Goal: Task Accomplishment & Management: Manage account settings

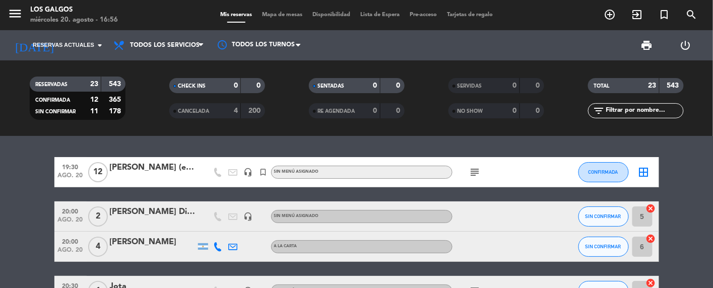
scroll to position [18, 0]
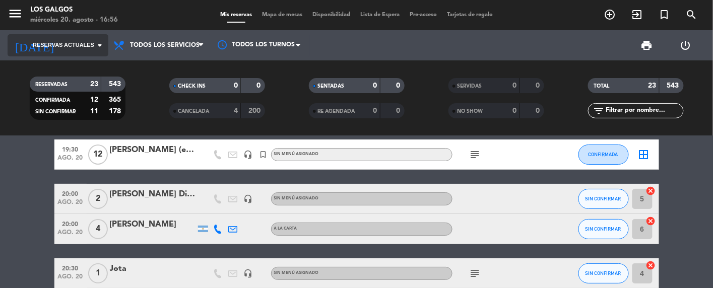
click at [95, 45] on icon "arrow_drop_down" at bounding box center [100, 45] width 12 height 12
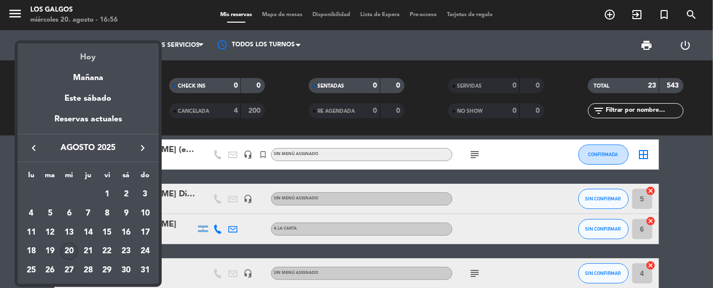
click at [97, 59] on div "Hoy" at bounding box center [88, 53] width 141 height 21
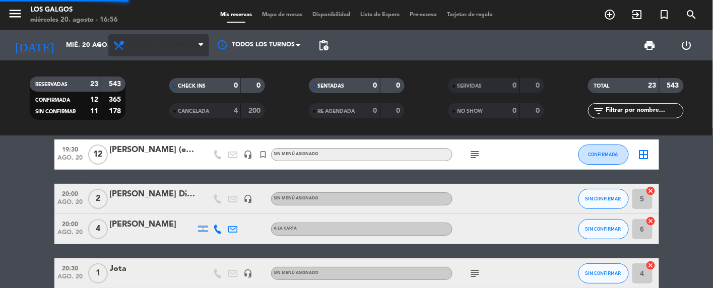
click at [168, 45] on span "Todos los servicios" at bounding box center [165, 45] width 70 height 7
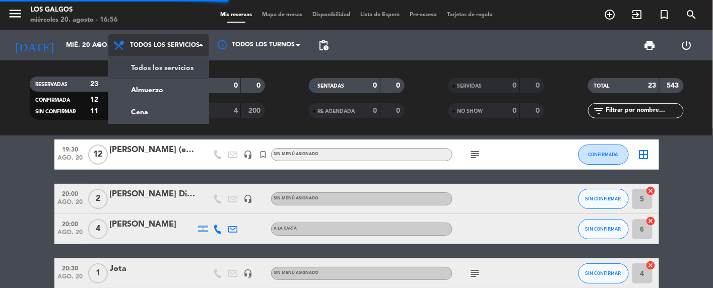
click at [174, 111] on div "menu Los Galgos [DATE] 20. agosto - 16:56 Mis reservas Mapa de mesas Disponibil…" at bounding box center [356, 68] width 713 height 136
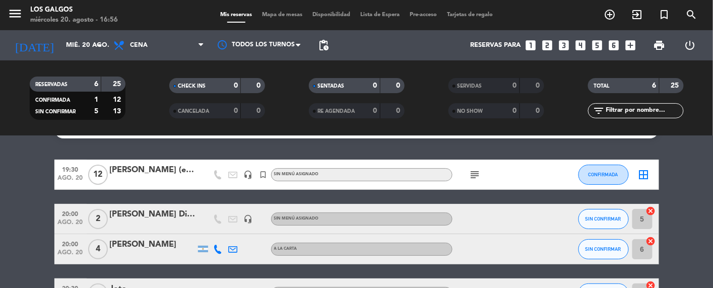
scroll to position [0, 0]
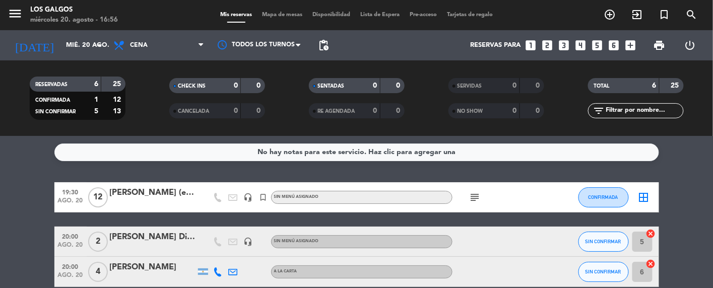
click at [476, 197] on icon "subject" at bounding box center [475, 197] width 12 height 12
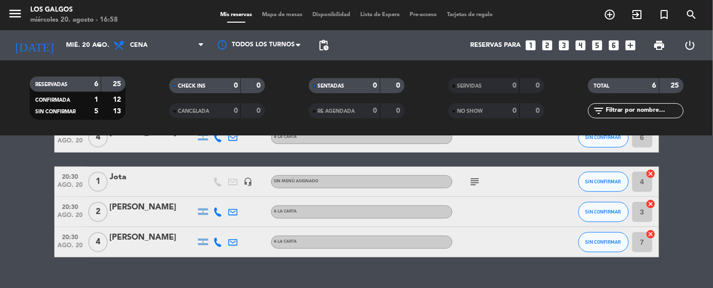
scroll to position [141, 0]
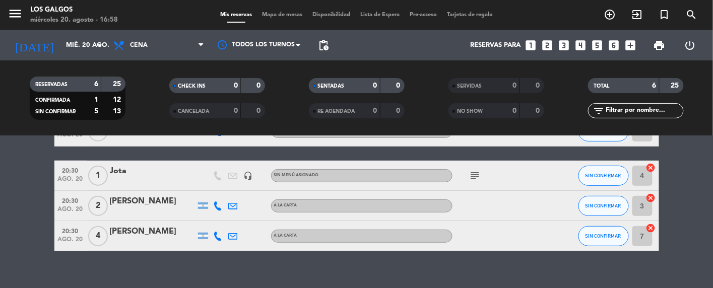
click at [475, 175] on icon "subject" at bounding box center [475, 176] width 12 height 12
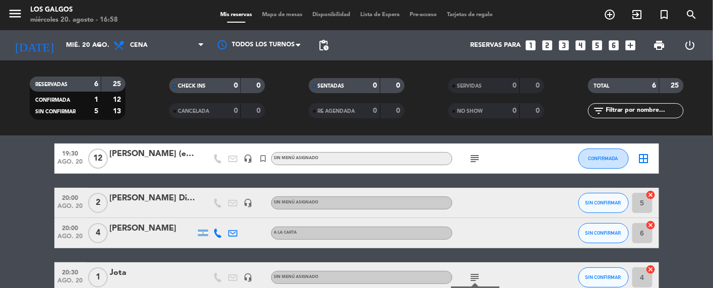
scroll to position [20, 0]
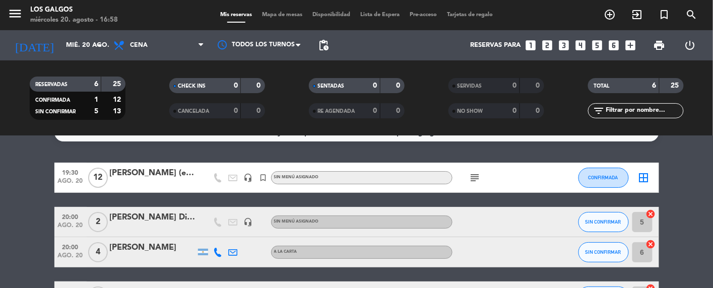
click at [476, 172] on icon "subject" at bounding box center [475, 178] width 12 height 12
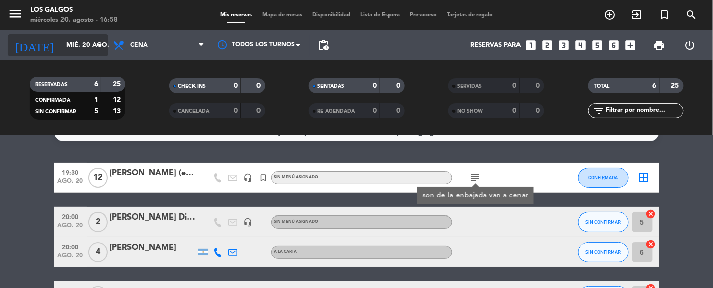
click at [94, 47] on icon "arrow_drop_down" at bounding box center [100, 45] width 12 height 12
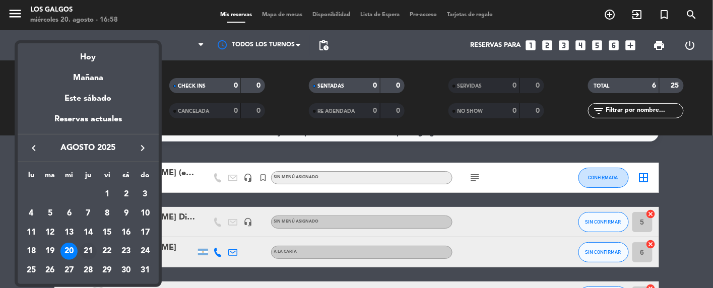
click at [88, 250] on div "21" at bounding box center [88, 251] width 17 height 17
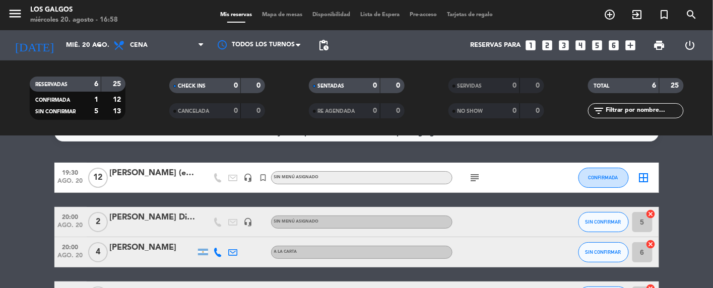
type input "jue. 21 ago."
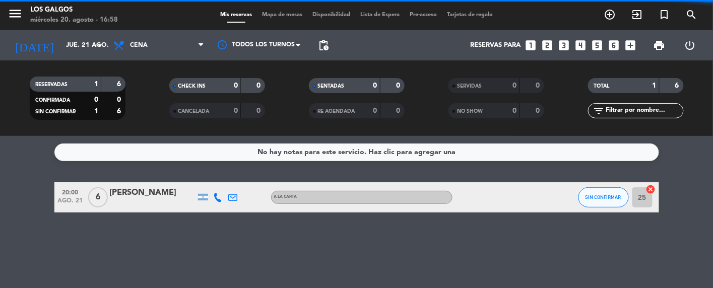
scroll to position [0, 0]
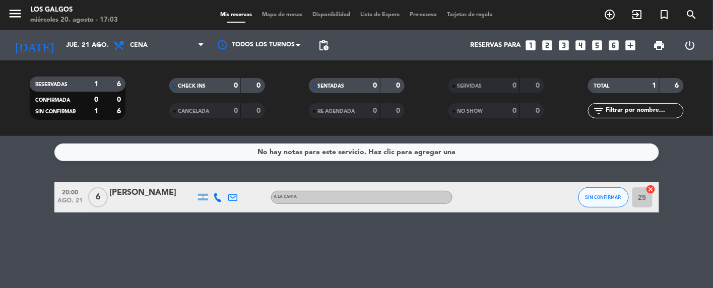
click at [142, 199] on div "[PERSON_NAME]" at bounding box center [153, 192] width 86 height 13
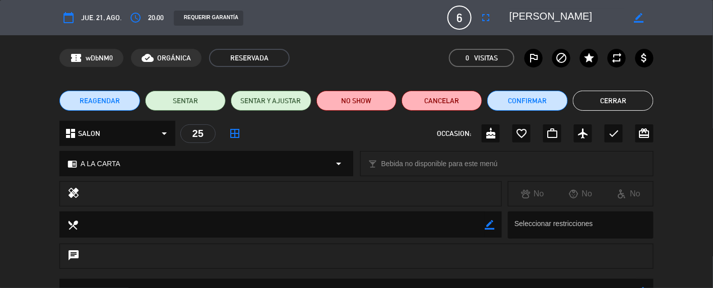
click at [100, 96] on span "REAGENDAR" at bounding box center [100, 101] width 40 height 11
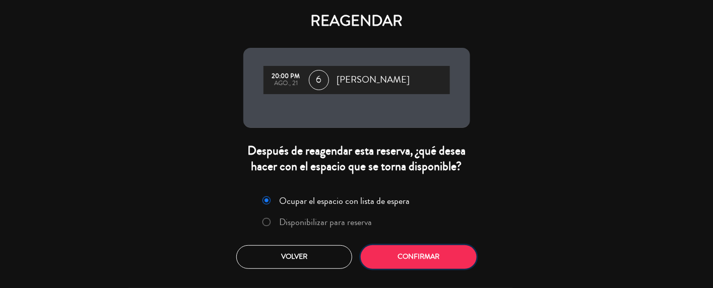
click at [393, 259] on button "Confirmar" at bounding box center [419, 257] width 116 height 24
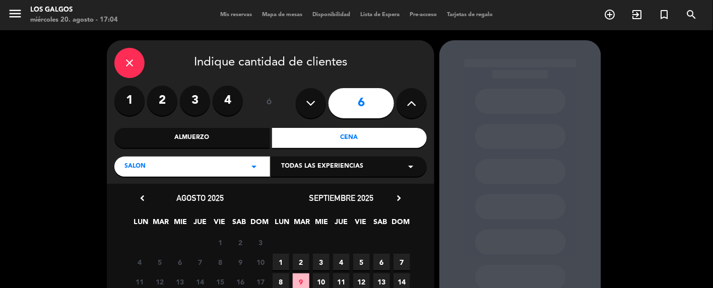
click at [128, 61] on icon "close" at bounding box center [129, 63] width 12 height 12
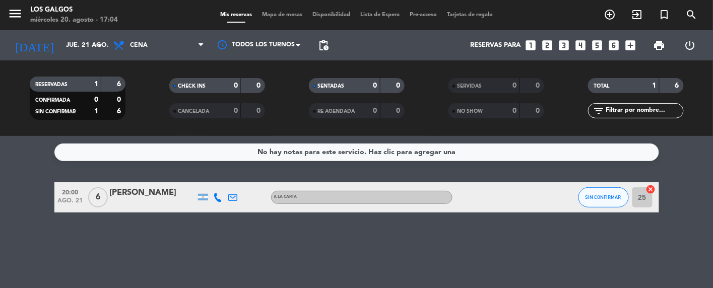
click at [139, 195] on div "[PERSON_NAME]" at bounding box center [153, 192] width 86 height 13
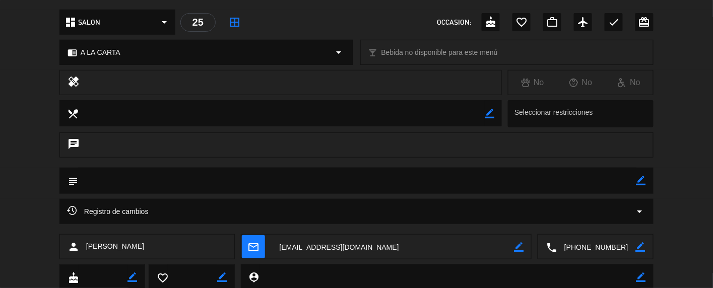
scroll to position [134, 0]
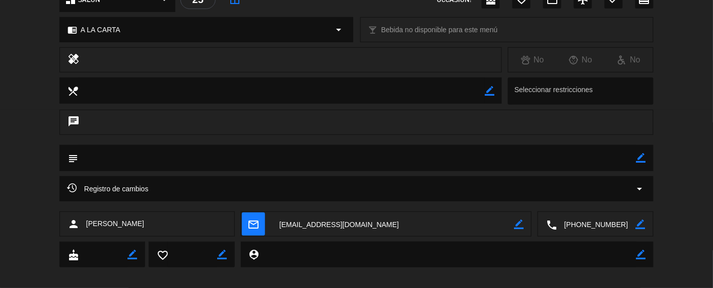
click at [192, 153] on textarea at bounding box center [357, 158] width 558 height 26
click at [646, 152] on div "subject border_color" at bounding box center [356, 158] width 594 height 26
click at [639, 159] on icon "border_color" at bounding box center [641, 158] width 10 height 10
type textarea "Avisaron que llegan 19:30"
click at [640, 162] on icon at bounding box center [641, 158] width 10 height 10
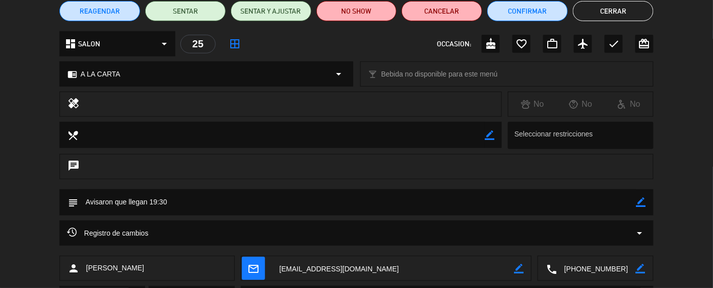
scroll to position [67, 0]
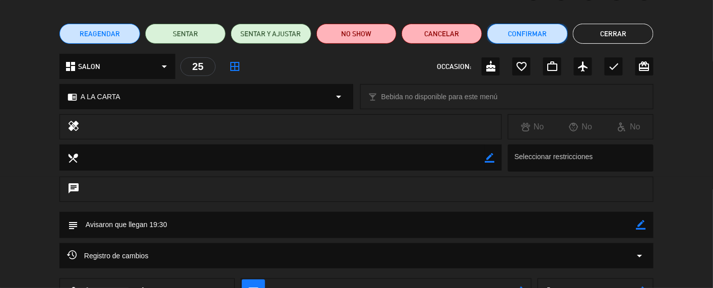
click at [516, 30] on button "Confirmar" at bounding box center [527, 34] width 81 height 20
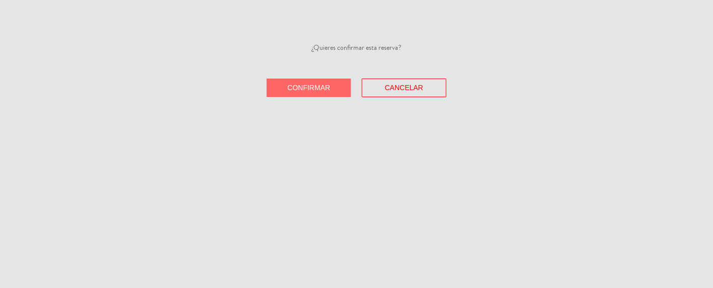
click at [317, 85] on span "Confirmar" at bounding box center [309, 88] width 43 height 8
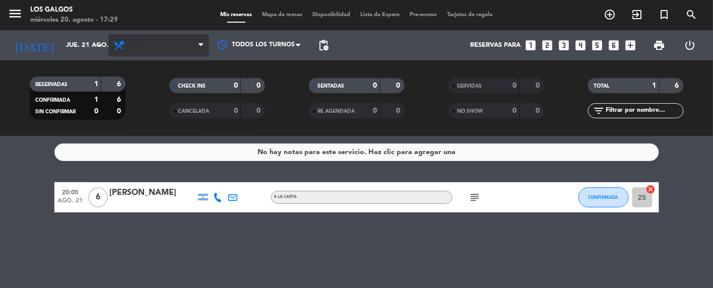
click at [111, 42] on span "Cena" at bounding box center [158, 45] width 101 height 22
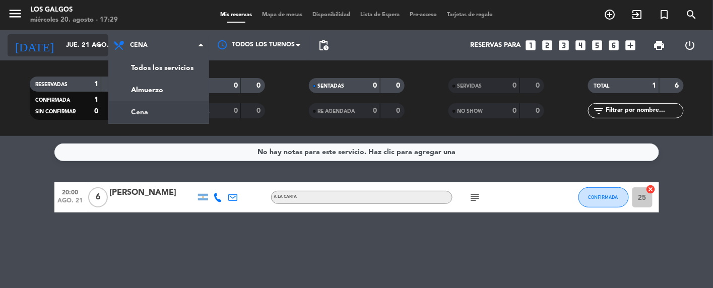
click at [100, 46] on icon "arrow_drop_down" at bounding box center [100, 45] width 12 height 12
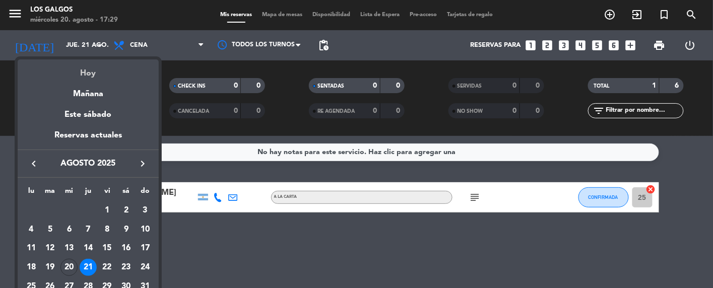
click at [98, 72] on div "Hoy" at bounding box center [88, 69] width 141 height 21
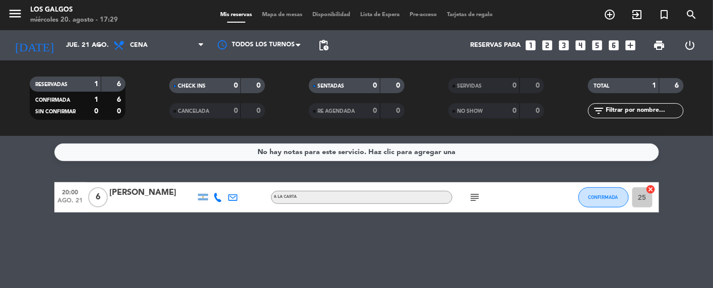
type input "mié. 20 ago."
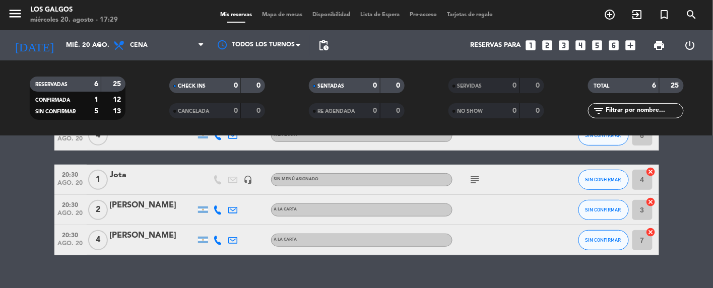
scroll to position [154, 0]
